Goal: Transaction & Acquisition: Purchase product/service

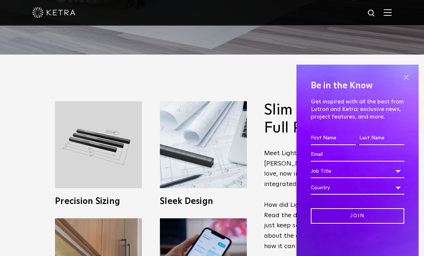
click at [405, 83] on span at bounding box center [406, 77] width 11 height 11
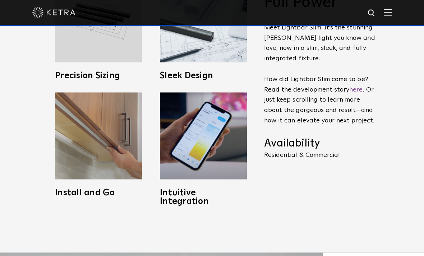
scroll to position [328, 0]
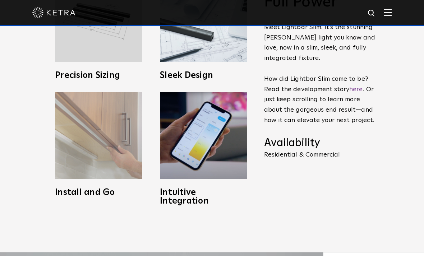
click at [83, 179] on img at bounding box center [98, 135] width 87 height 87
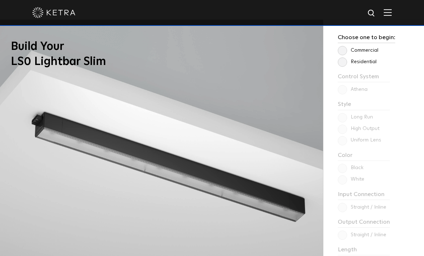
scroll to position [554, 0]
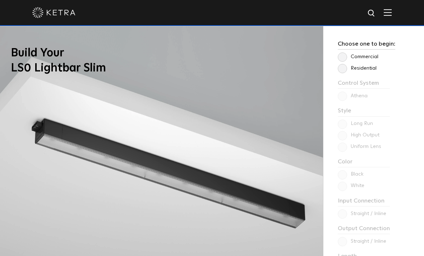
click at [344, 72] on label "Residential" at bounding box center [357, 68] width 39 height 6
click at [0, 0] on input "Residential" at bounding box center [0, 0] width 0 height 0
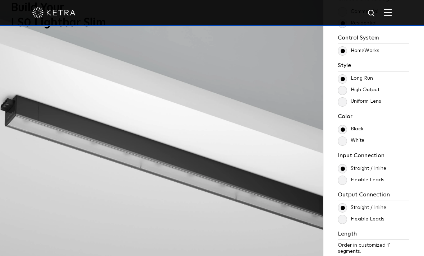
scroll to position [604, 0]
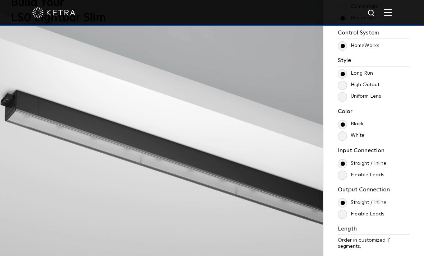
click at [344, 139] on label "White" at bounding box center [351, 136] width 27 height 6
click at [0, 0] on input "White" at bounding box center [0, 0] width 0 height 0
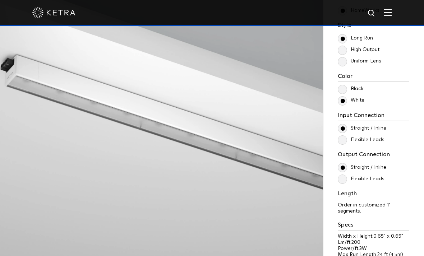
scroll to position [640, 0]
click at [345, 143] on label "Flexible Leads" at bounding box center [361, 140] width 47 height 6
click at [0, 0] on input "Flexible Leads" at bounding box center [0, 0] width 0 height 0
click at [345, 131] on label "Straight / Inline" at bounding box center [362, 128] width 49 height 6
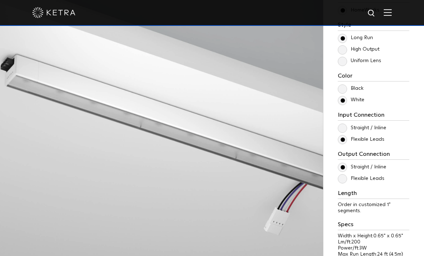
click at [0, 0] on input "Straight / Inline" at bounding box center [0, 0] width 0 height 0
click at [342, 182] on label "Flexible Leads" at bounding box center [361, 179] width 47 height 6
click at [0, 0] on input "Flexible Leads" at bounding box center [0, 0] width 0 height 0
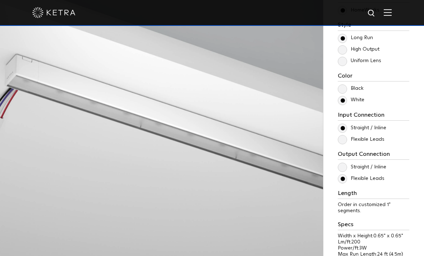
click at [344, 170] on label "Straight / Inline" at bounding box center [362, 167] width 49 height 6
click at [0, 0] on input "Straight / Inline" at bounding box center [0, 0] width 0 height 0
click at [346, 182] on label "Flexible Leads" at bounding box center [361, 179] width 47 height 6
click at [0, 0] on input "Flexible Leads" at bounding box center [0, 0] width 0 height 0
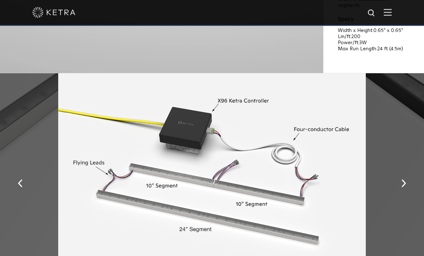
scroll to position [846, 0]
click at [404, 188] on img "button" at bounding box center [403, 184] width 5 height 8
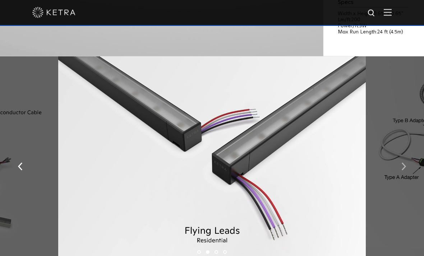
scroll to position [863, 0]
click at [405, 171] on img "button" at bounding box center [403, 167] width 5 height 8
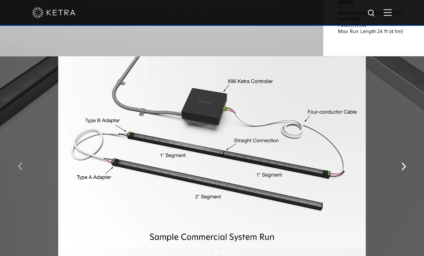
click at [22, 171] on img "button" at bounding box center [20, 167] width 5 height 8
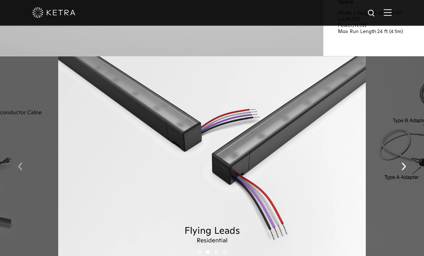
click at [20, 171] on img "button" at bounding box center [20, 167] width 5 height 8
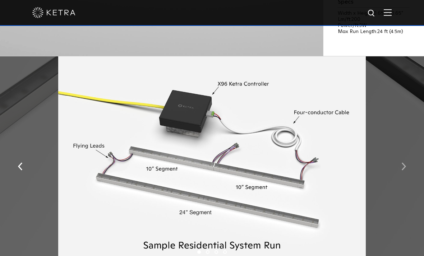
click at [402, 179] on button "button" at bounding box center [403, 166] width 15 height 25
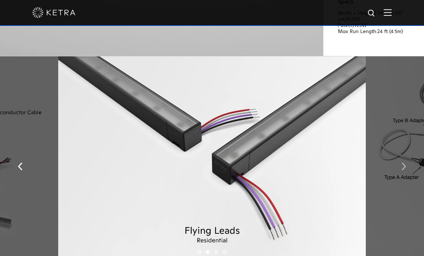
click at [400, 179] on button "button" at bounding box center [403, 166] width 15 height 25
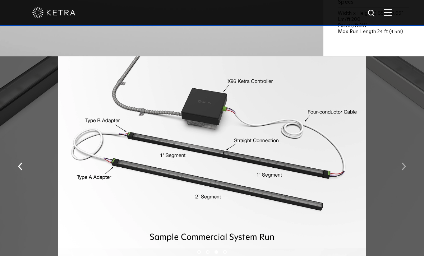
click at [403, 171] on img "button" at bounding box center [403, 167] width 5 height 8
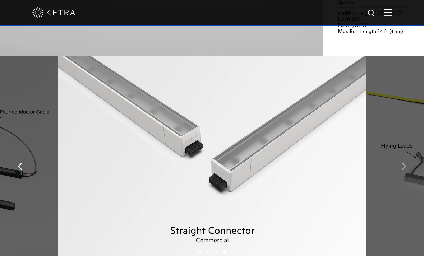
click at [400, 179] on button "button" at bounding box center [403, 166] width 15 height 25
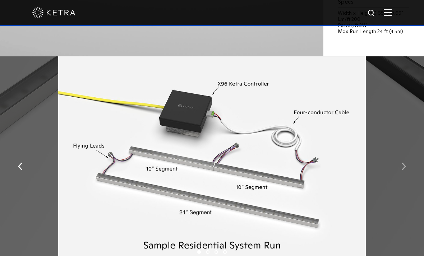
click at [400, 178] on button "button" at bounding box center [403, 166] width 15 height 25
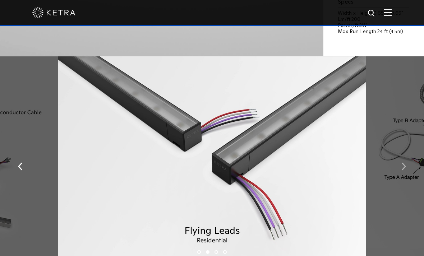
click at [402, 171] on img "button" at bounding box center [403, 167] width 5 height 8
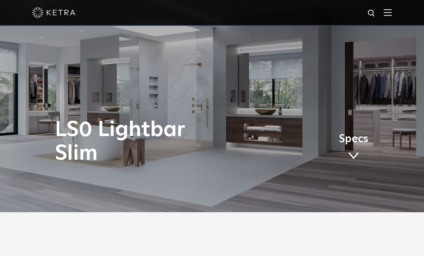
scroll to position [0, 0]
